Goal: Task Accomplishment & Management: Use online tool/utility

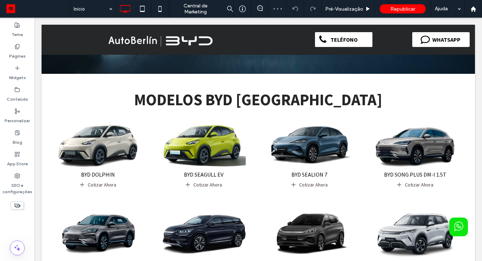
scroll to position [166, 0]
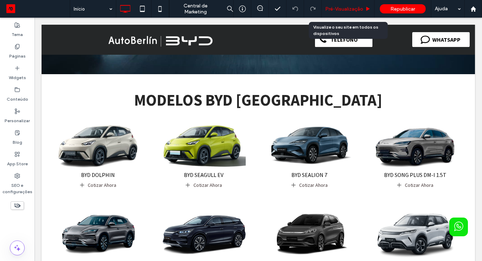
click at [350, 7] on span "Pré-Visualizaçāo" at bounding box center [344, 9] width 38 height 6
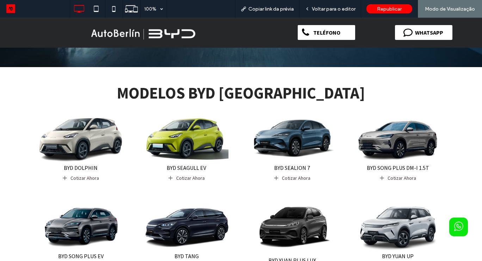
click at [62, 131] on img at bounding box center [81, 140] width 90 height 47
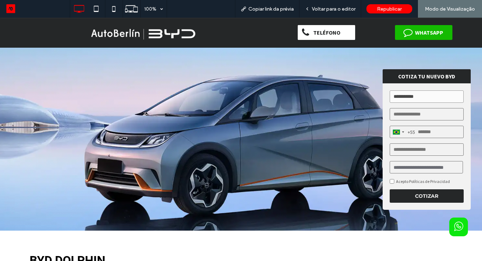
scroll to position [14, 0]
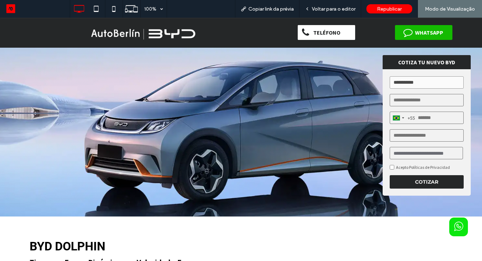
drag, startPoint x: 118, startPoint y: 38, endPoint x: 118, endPoint y: 56, distance: 18.0
click at [118, 38] on img at bounding box center [143, 32] width 112 height 23
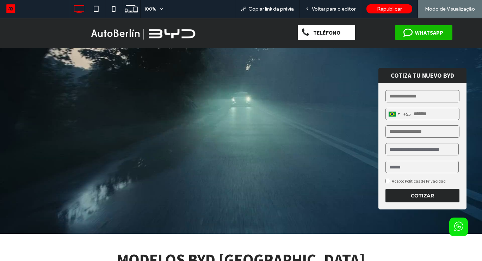
click at [330, 162] on video at bounding box center [241, 140] width 482 height 188
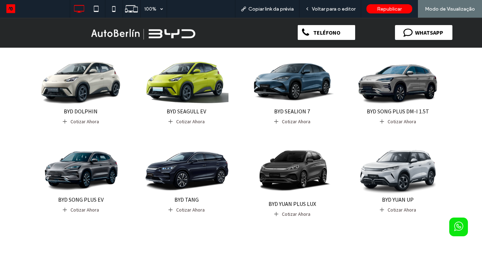
scroll to position [212, 0]
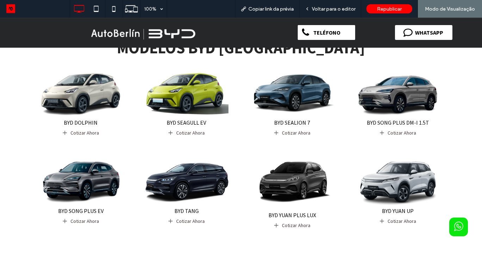
click at [77, 181] on img at bounding box center [81, 183] width 90 height 47
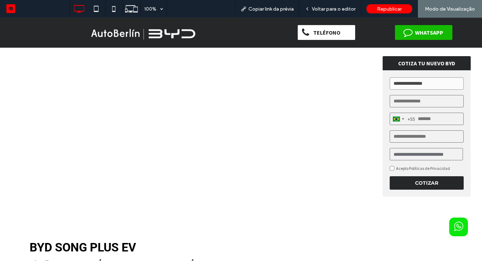
scroll to position [14, 0]
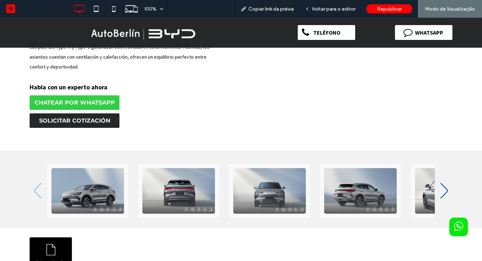
scroll to position [381, 0]
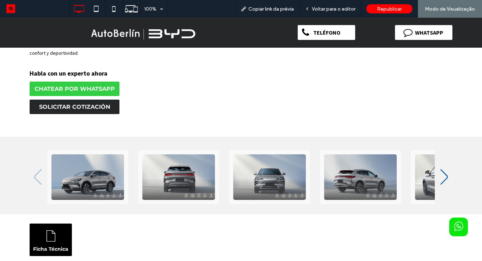
click at [376, 223] on div "Ficha Técnica" at bounding box center [241, 239] width 423 height 32
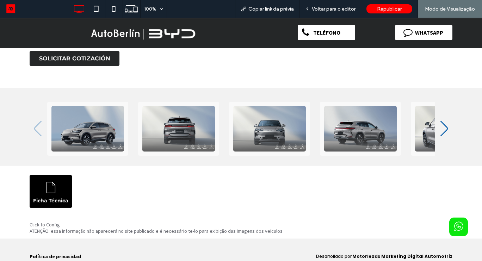
scroll to position [432, 0]
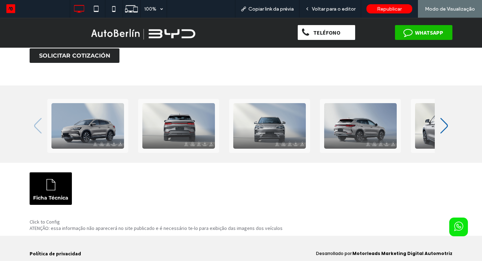
click at [138, 39] on img at bounding box center [143, 32] width 112 height 23
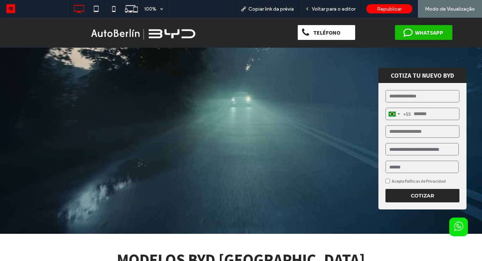
click at [221, 127] on video at bounding box center [241, 140] width 482 height 188
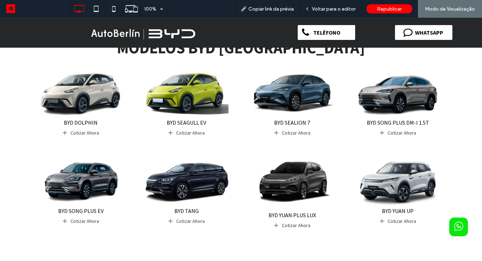
scroll to position [226, 0]
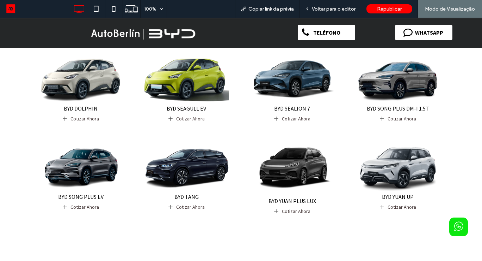
drag, startPoint x: 201, startPoint y: 73, endPoint x: 200, endPoint y: 91, distance: 17.6
click at [201, 73] on img at bounding box center [187, 80] width 90 height 47
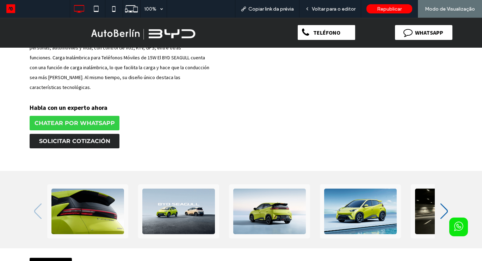
scroll to position [471, 0]
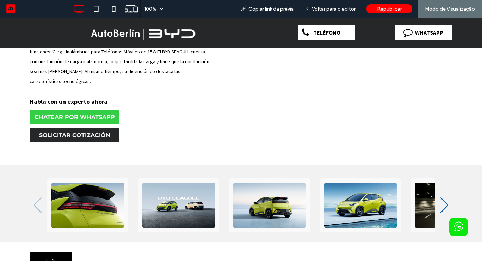
click at [442, 197] on icon ".fil0-undefined {fill:#0F62AC;fill-rule:nonzero}" at bounding box center [445, 205] width 10 height 16
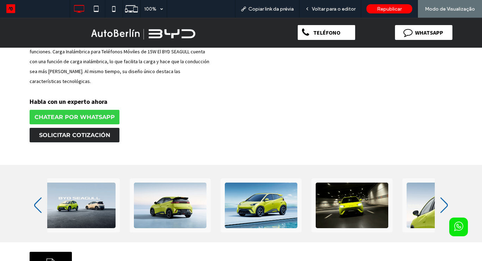
click at [442, 197] on icon ".fil0-undefined {fill:#0F62AC;fill-rule:nonzero}" at bounding box center [445, 205] width 10 height 16
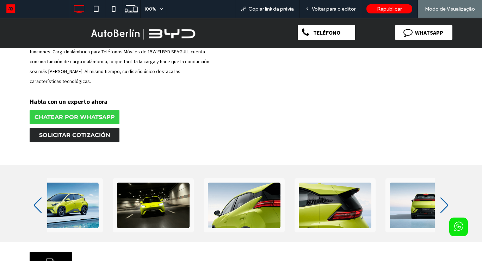
click at [442, 197] on icon ".fil0-undefined {fill:#0F62AC;fill-rule:nonzero}" at bounding box center [445, 205] width 10 height 16
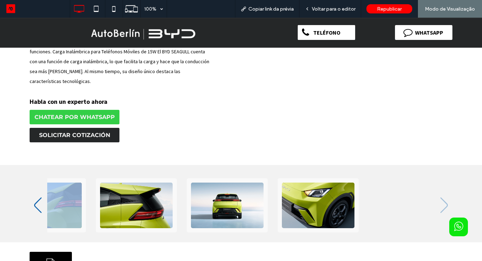
click at [442, 182] on div ".fil0-undefined {fill:#0F62AC;fill-rule:nonzero} .fil0-undefined {fill:#0F62AC;…" at bounding box center [241, 205] width 423 height 54
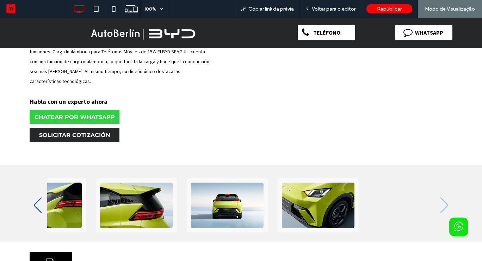
click at [38, 197] on icon ".fil0-undefined {fill:#0F62AC;fill-rule:nonzero}" at bounding box center [38, 205] width 10 height 16
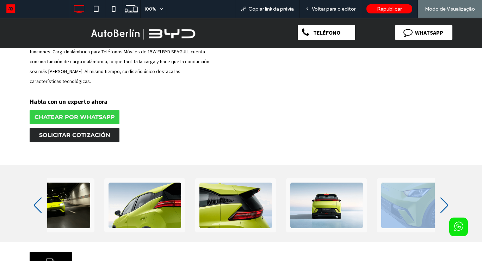
click at [38, 197] on icon ".fil0-undefined {fill:#0F62AC;fill-rule:nonzero}" at bounding box center [38, 205] width 10 height 16
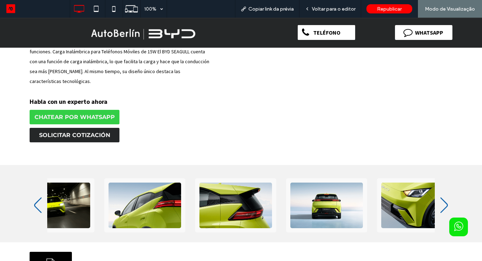
click at [38, 197] on icon ".fil0-undefined {fill:#0F62AC;fill-rule:nonzero}" at bounding box center [38, 205] width 10 height 16
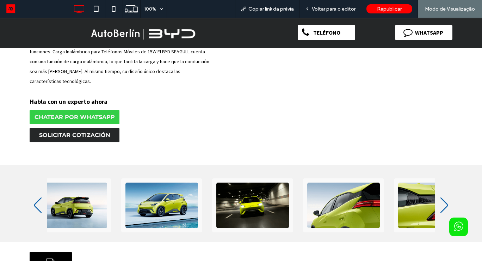
click at [38, 197] on icon ".fil0-undefined {fill:#0F62AC;fill-rule:nonzero}" at bounding box center [38, 205] width 10 height 16
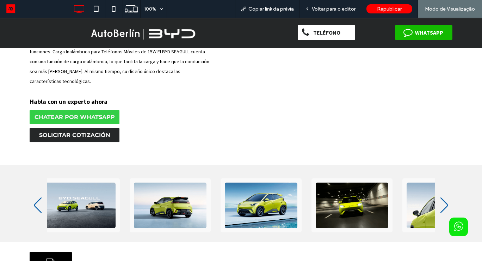
click at [110, 35] on img at bounding box center [143, 32] width 112 height 23
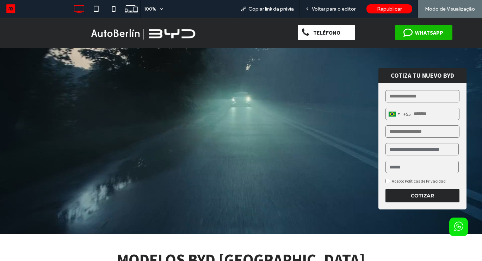
click at [221, 147] on video at bounding box center [241, 140] width 482 height 188
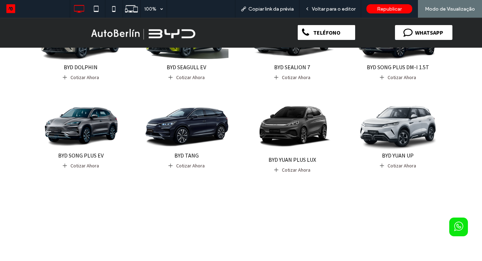
scroll to position [268, 0]
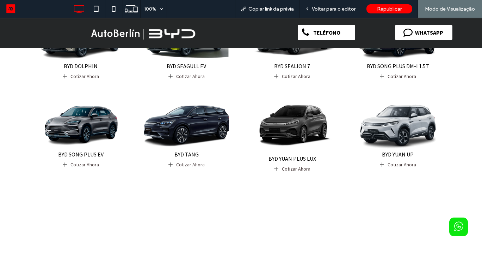
click at [177, 124] on img at bounding box center [187, 126] width 90 height 47
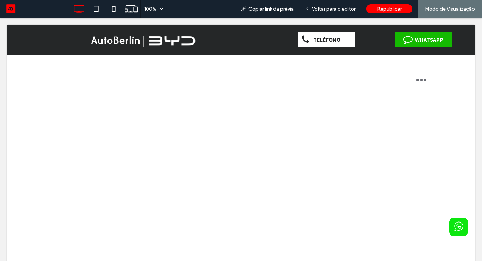
scroll to position [0, 0]
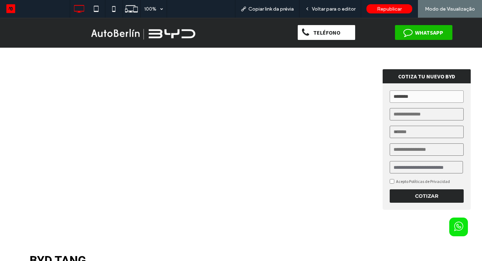
click at [315, 203] on div at bounding box center [241, 134] width 482 height 191
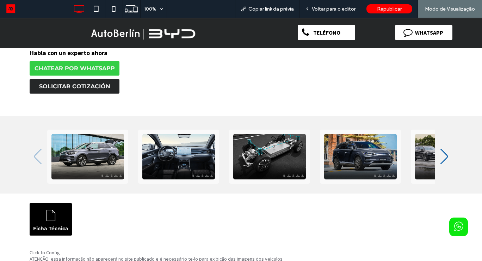
scroll to position [403, 0]
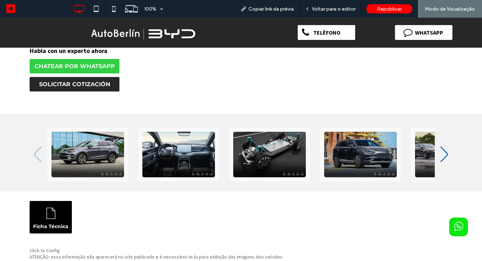
click at [445, 146] on icon ".fil0-undefined {fill:#0F62AC;fill-rule:nonzero}" at bounding box center [445, 154] width 10 height 16
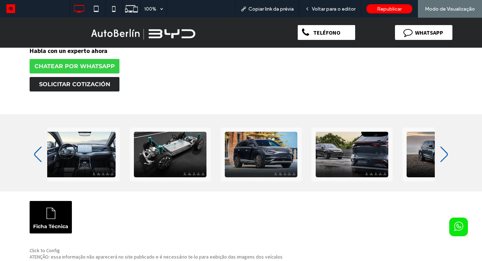
click at [445, 146] on icon ".fil0-undefined {fill:#0F62AC;fill-rule:nonzero}" at bounding box center [445, 154] width 10 height 16
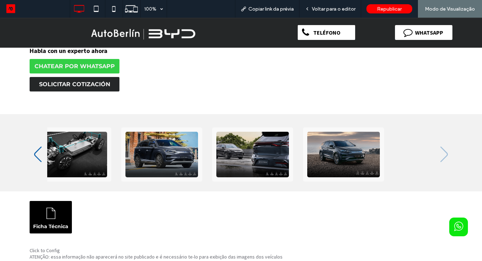
click at [445, 146] on div ".fil0-undefined {fill:#0F62AC;fill-rule:nonzero} .fil0-undefined {fill:#0F62AC;…" at bounding box center [241, 154] width 423 height 54
click at [372, 221] on div "Ficha Técnica" at bounding box center [241, 217] width 423 height 32
click at [114, 28] on img at bounding box center [143, 32] width 112 height 23
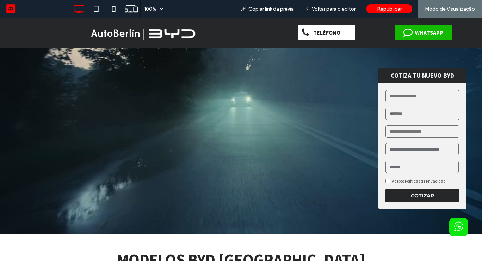
click at [289, 182] on video at bounding box center [241, 140] width 482 height 188
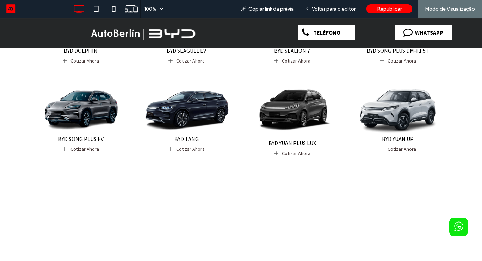
scroll to position [296, 0]
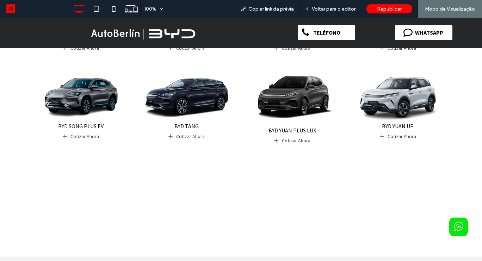
click at [300, 77] on img at bounding box center [293, 98] width 90 height 56
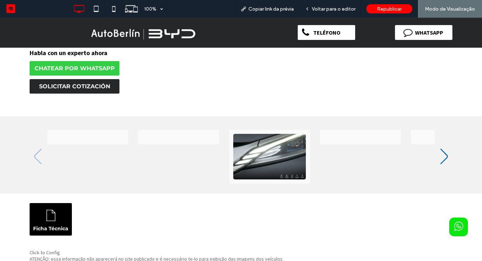
scroll to position [451, 0]
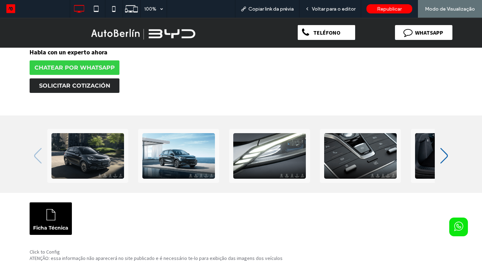
click at [444, 157] on icon ".fil0-undefined {fill:#0F62AC;fill-rule:nonzero}" at bounding box center [445, 156] width 10 height 16
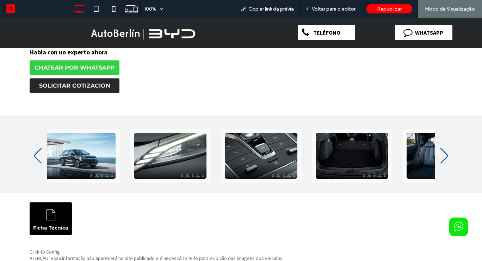
click at [444, 157] on icon ".fil0-undefined {fill:#0F62AC;fill-rule:nonzero}" at bounding box center [445, 156] width 10 height 16
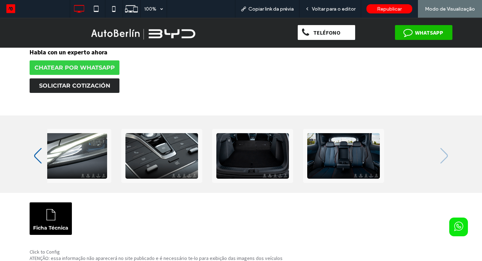
drag, startPoint x: 111, startPoint y: 29, endPoint x: 111, endPoint y: 47, distance: 17.6
click at [111, 29] on img at bounding box center [143, 32] width 112 height 23
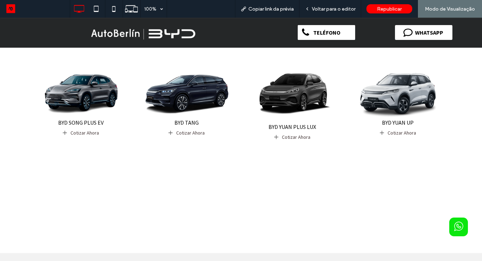
scroll to position [310, 0]
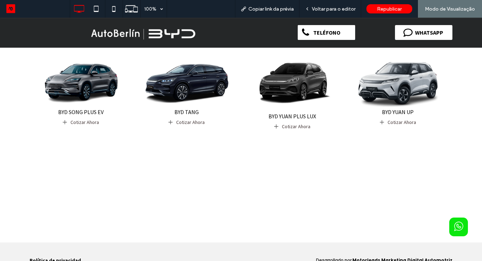
click at [394, 93] on img at bounding box center [398, 84] width 90 height 47
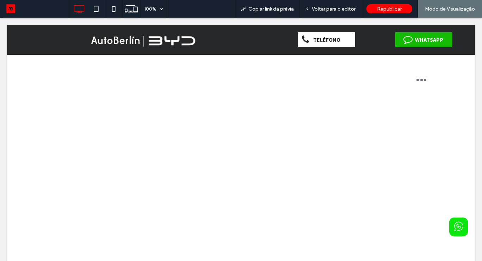
scroll to position [0, 0]
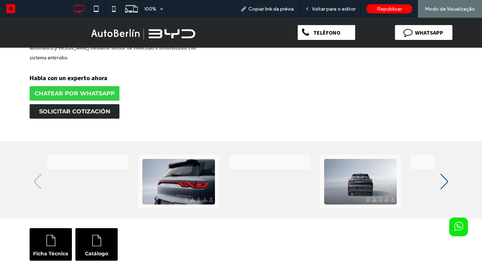
scroll to position [522, 0]
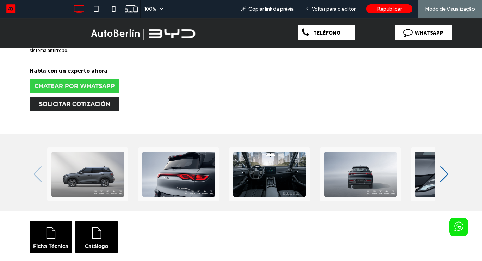
click at [452, 148] on div ".fil0-undefined {fill:#0F62AC;fill-rule:nonzero} .fil0-undefined {fill:#0F62AC;…" at bounding box center [241, 174] width 423 height 54
click at [444, 166] on icon ".fil0-undefined {fill:#0F62AC;fill-rule:nonzero}" at bounding box center [445, 174] width 10 height 16
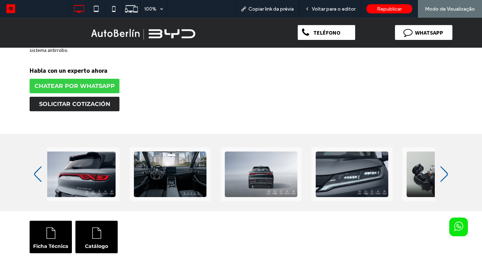
click at [444, 166] on icon ".fil0-undefined {fill:#0F62AC;fill-rule:nonzero}" at bounding box center [445, 174] width 10 height 16
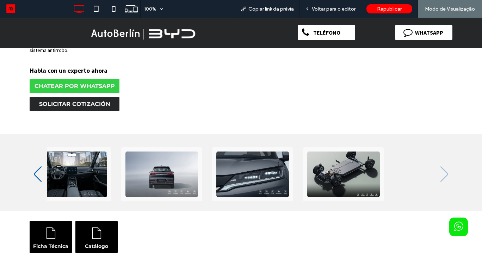
click at [38, 166] on icon "Previous slide" at bounding box center [37, 174] width 7 height 16
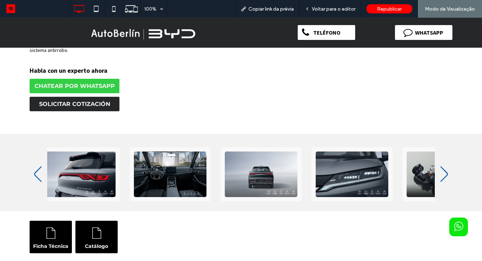
click at [38, 166] on icon "Previous slide" at bounding box center [37, 174] width 7 height 16
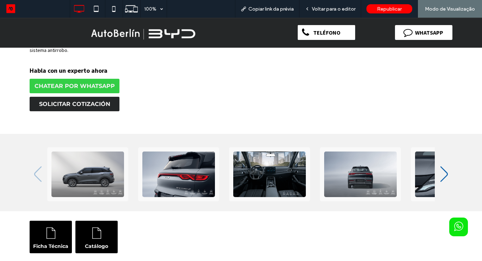
click at [332, 220] on div "Ficha Técnica Catálogo" at bounding box center [241, 236] width 423 height 32
click at [450, 147] on div ".fil0-undefined {fill:#0F62AC;fill-rule:nonzero} .fil0-undefined {fill:#0F62AC;…" at bounding box center [241, 174] width 423 height 54
click at [449, 147] on div ".fil0-undefined {fill:#0F62AC;fill-rule:nonzero} .fil0-undefined {fill:#0F62AC;…" at bounding box center [241, 174] width 423 height 54
click at [444, 166] on icon ".fil0-undefined {fill:#0F62AC;fill-rule:nonzero}" at bounding box center [445, 174] width 10 height 16
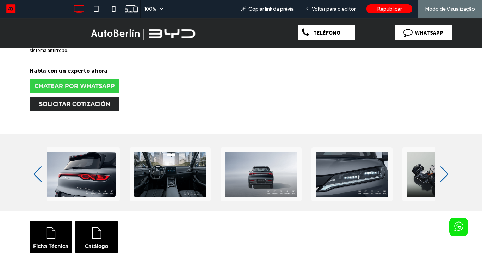
click at [443, 166] on icon ".fil0-undefined {fill:#0F62AC;fill-rule:nonzero}" at bounding box center [445, 174] width 10 height 16
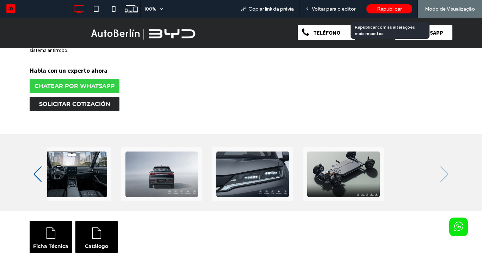
click at [383, 10] on span "Republicar" at bounding box center [389, 9] width 25 height 6
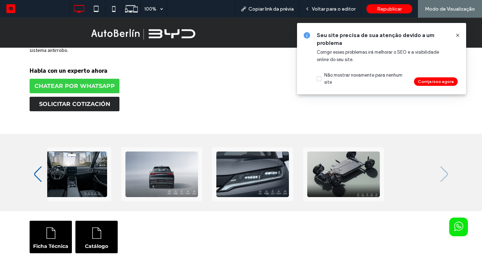
scroll to position [522, 0]
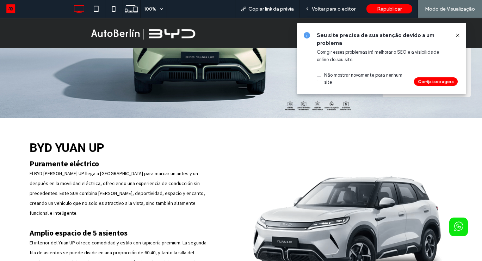
scroll to position [99, 0]
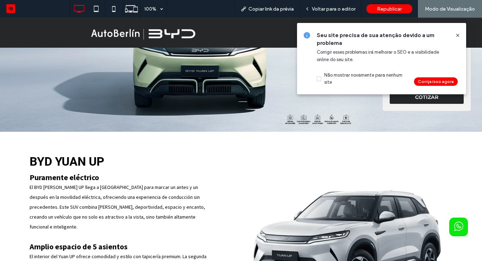
click at [458, 35] on use at bounding box center [457, 35] width 3 height 3
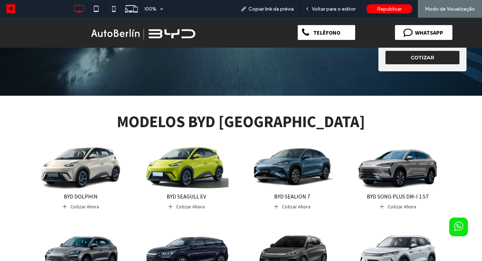
scroll to position [141, 0]
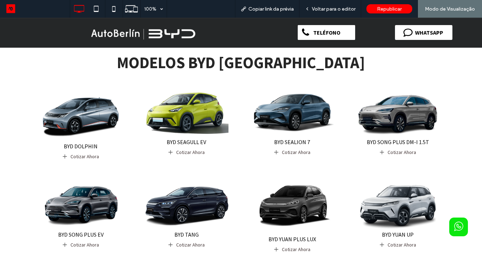
scroll to position [197, 0]
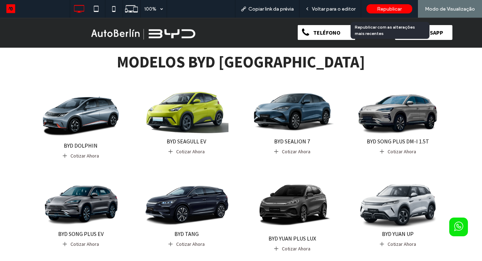
click at [384, 11] on span "Republicar" at bounding box center [389, 9] width 25 height 6
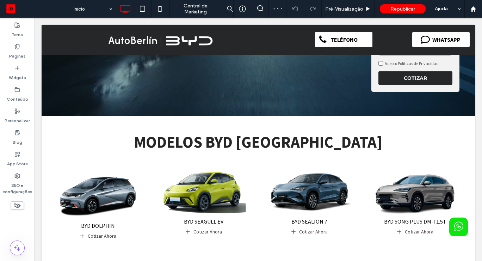
scroll to position [127, 0]
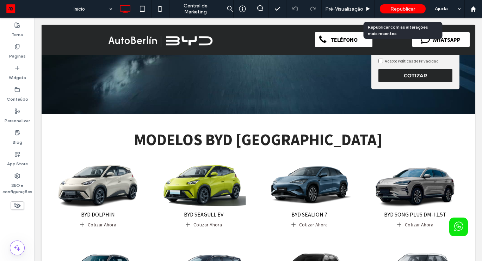
click at [414, 10] on span "Republicar" at bounding box center [403, 9] width 25 height 6
